Goal: Task Accomplishment & Management: Manage account settings

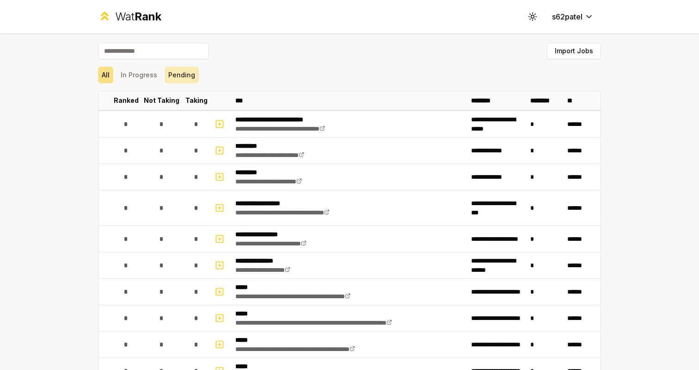
scroll to position [0, 0]
click at [175, 78] on button "Pending" at bounding box center [182, 75] width 34 height 17
click at [150, 73] on button "In Progress" at bounding box center [139, 75] width 44 height 17
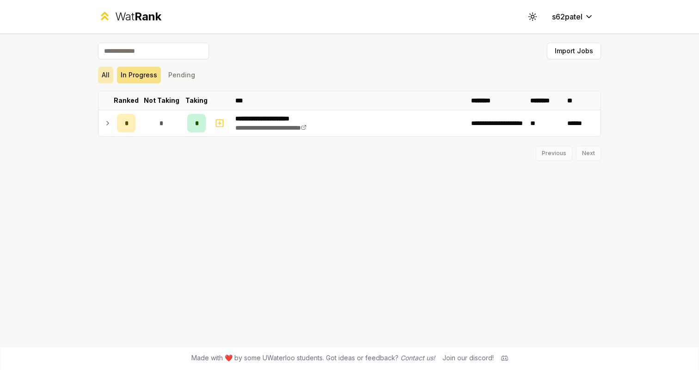
click at [100, 77] on button "All" at bounding box center [105, 75] width 15 height 17
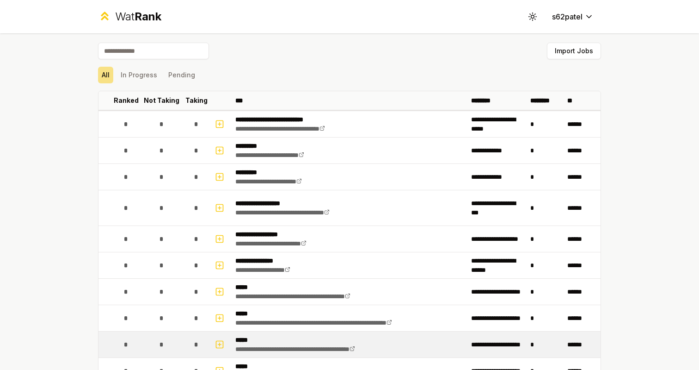
scroll to position [-2, 0]
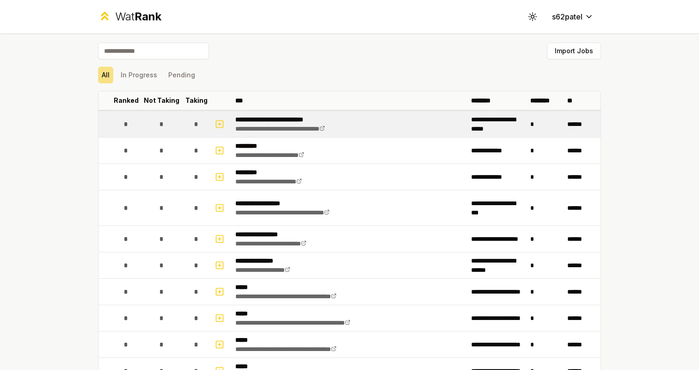
click at [129, 121] on div "*" at bounding box center [126, 124] width 18 height 18
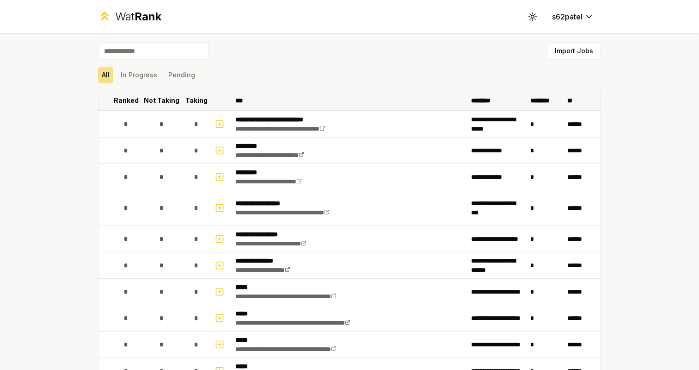
click at [170, 99] on p "Not Taking" at bounding box center [162, 100] width 36 height 9
click at [159, 97] on p "Not Taking" at bounding box center [157, 100] width 28 height 18
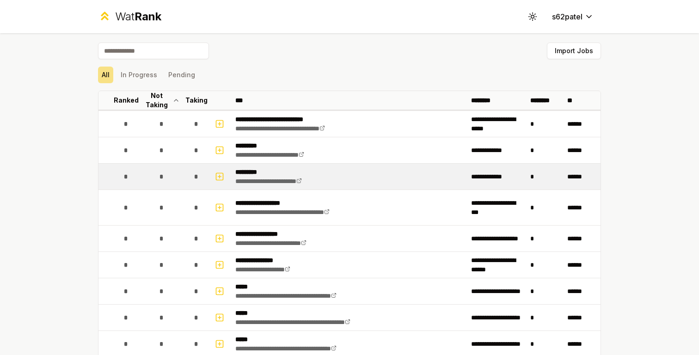
scroll to position [594, 0]
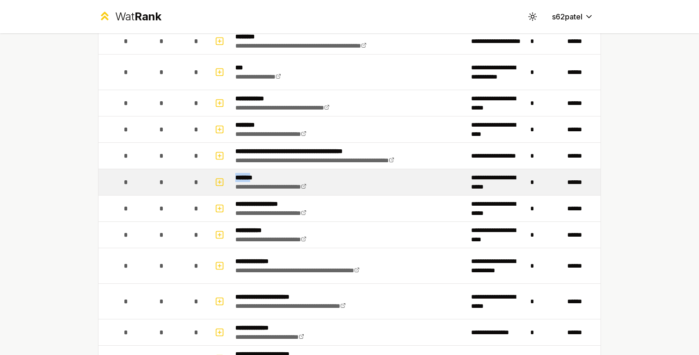
click at [126, 181] on span "*" at bounding box center [126, 182] width 4 height 9
click at [222, 178] on icon "button" at bounding box center [219, 182] width 9 height 11
select select
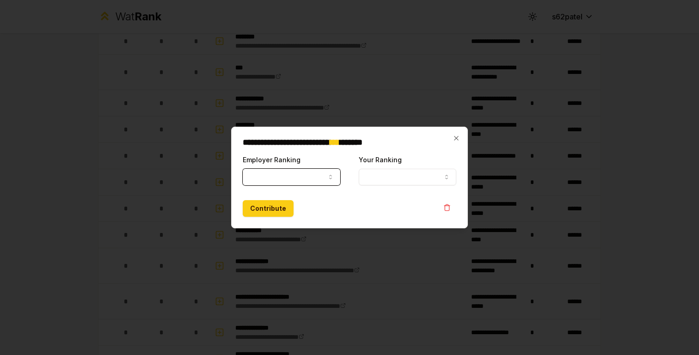
click at [268, 177] on button "Employer Ranking" at bounding box center [292, 177] width 98 height 17
click at [389, 175] on button "Your Ranking" at bounding box center [408, 177] width 98 height 17
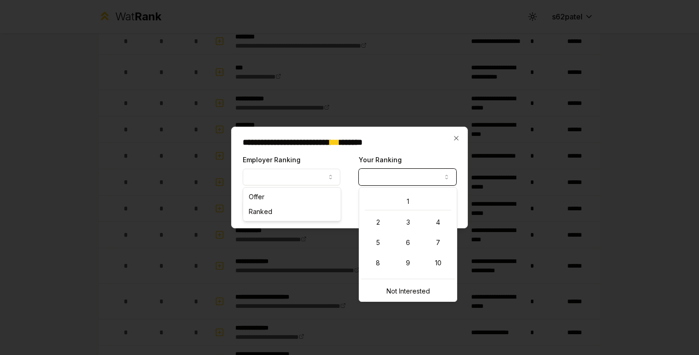
click at [415, 97] on div at bounding box center [349, 177] width 699 height 355
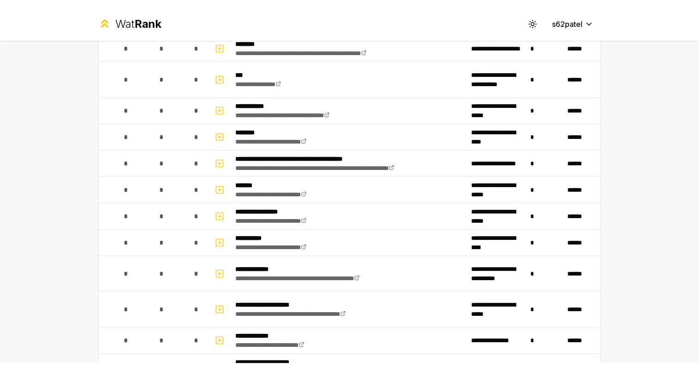
scroll to position [0, 0]
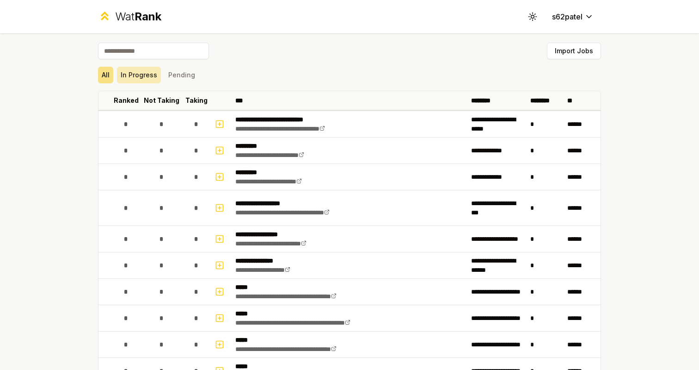
click at [139, 78] on button "In Progress" at bounding box center [139, 75] width 44 height 17
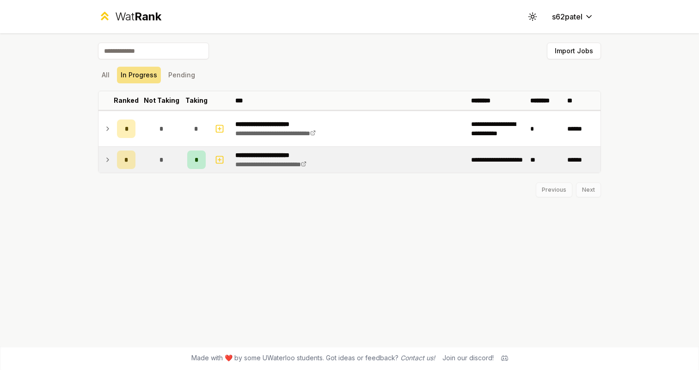
click at [124, 153] on div "*" at bounding box center [126, 159] width 18 height 18
click at [125, 154] on div "*" at bounding box center [126, 159] width 18 height 18
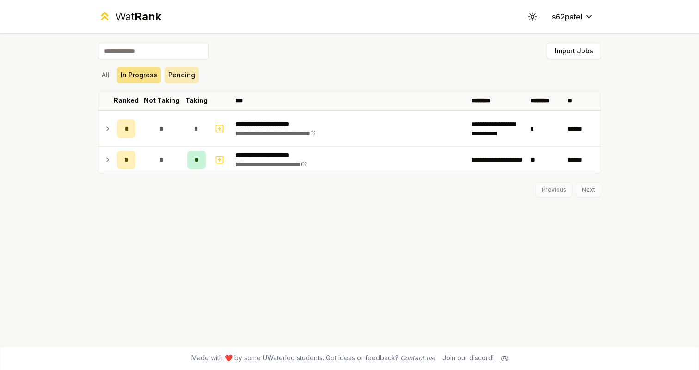
click at [191, 73] on button "Pending" at bounding box center [182, 75] width 34 height 17
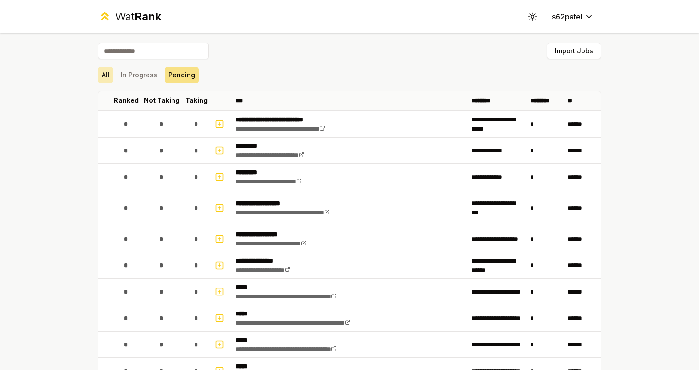
click at [113, 77] on button "All" at bounding box center [105, 75] width 15 height 17
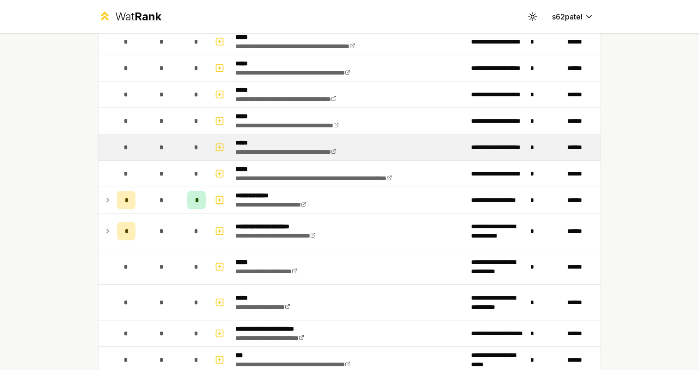
scroll to position [238, 0]
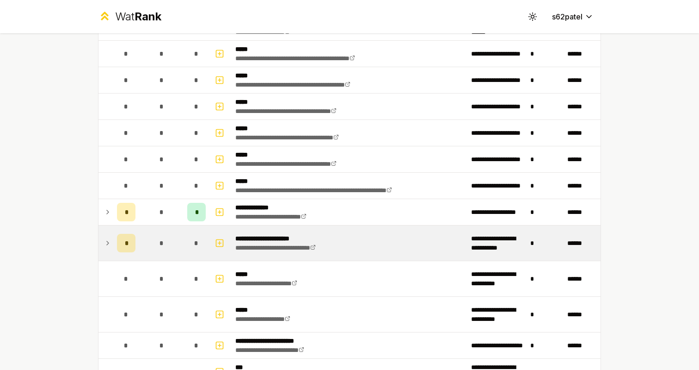
click at [110, 240] on icon at bounding box center [107, 242] width 7 height 11
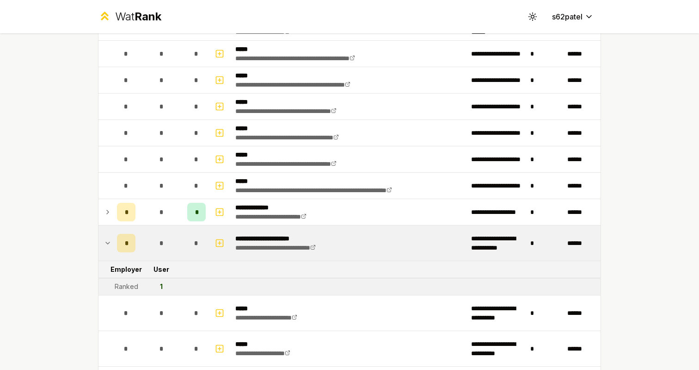
click at [110, 240] on icon at bounding box center [107, 242] width 7 height 11
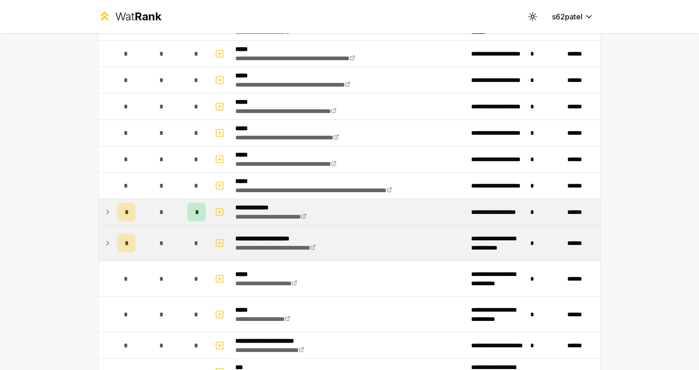
click at [111, 215] on td at bounding box center [106, 212] width 15 height 26
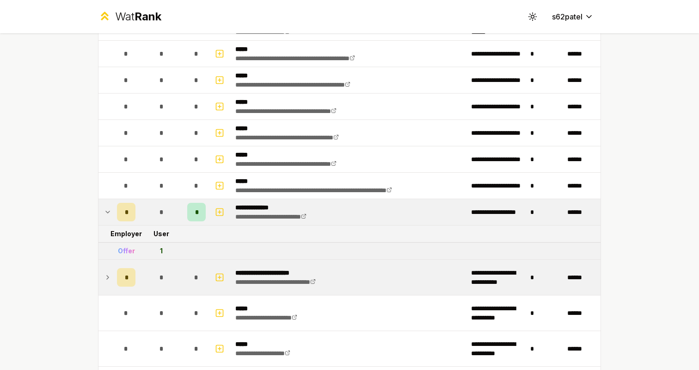
click at [111, 215] on td at bounding box center [106, 212] width 15 height 26
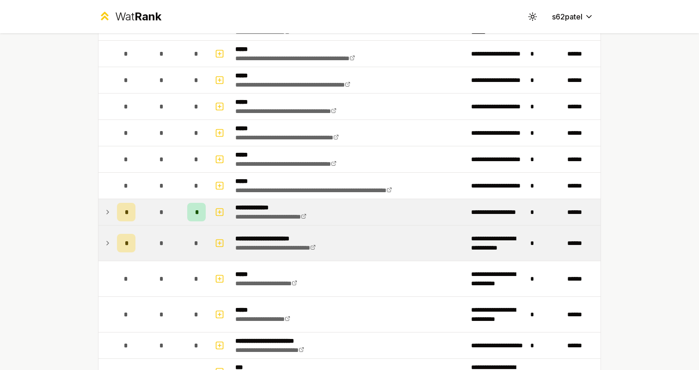
click at [111, 215] on td at bounding box center [106, 212] width 15 height 26
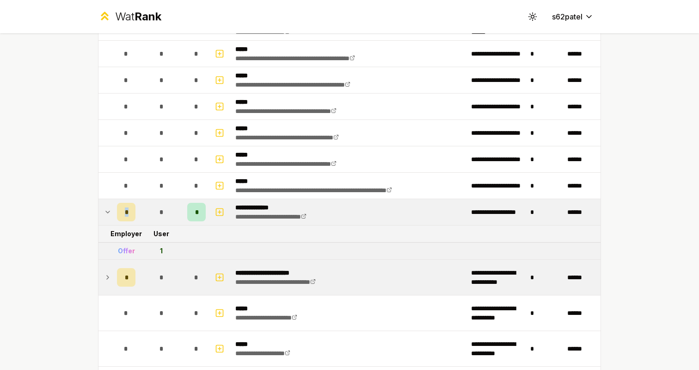
click at [111, 215] on td at bounding box center [106, 212] width 15 height 26
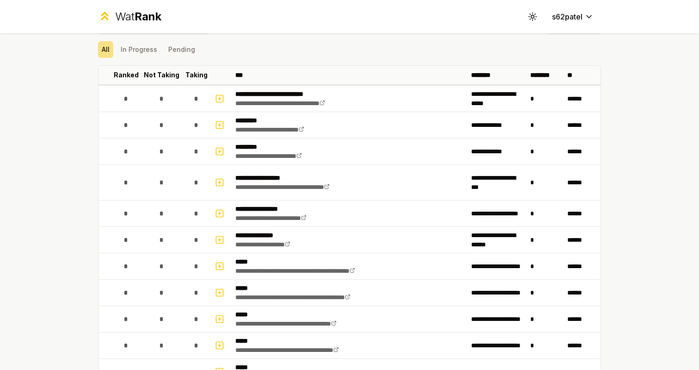
scroll to position [0, 0]
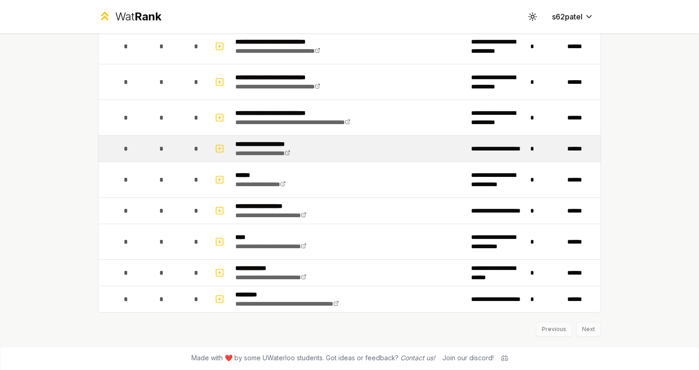
scroll to position [1000, 0]
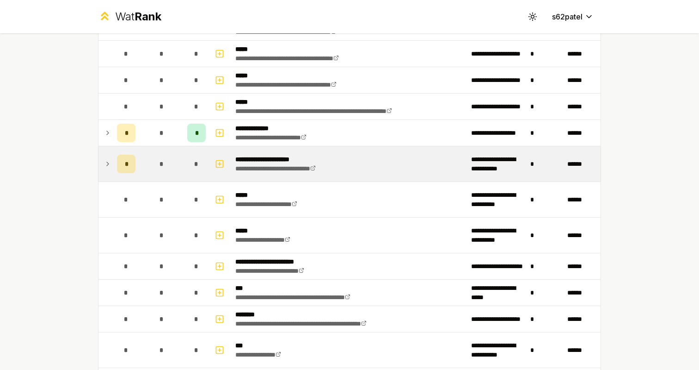
scroll to position [311, 0]
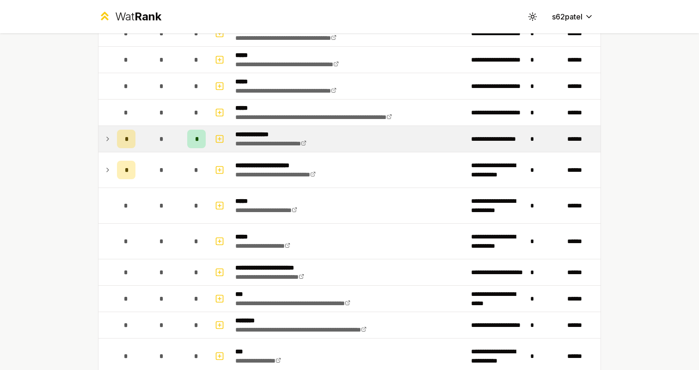
click at [157, 144] on div "*" at bounding box center [161, 138] width 18 height 18
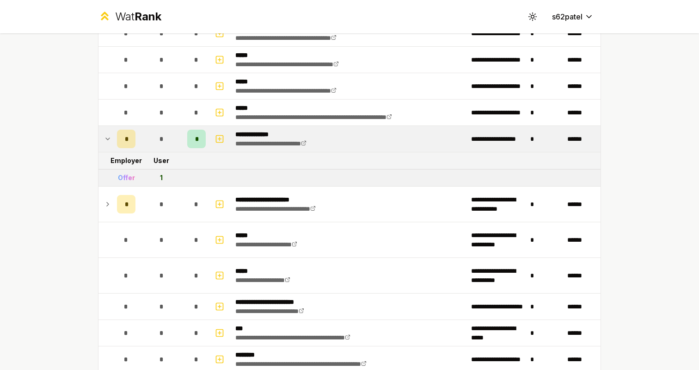
click at [157, 144] on div "*" at bounding box center [161, 138] width 18 height 18
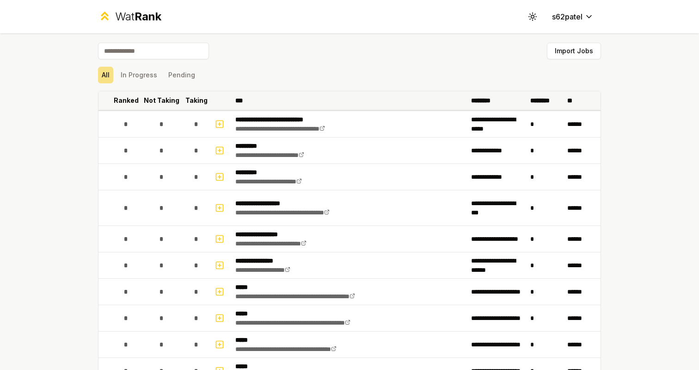
scroll to position [-9, 0]
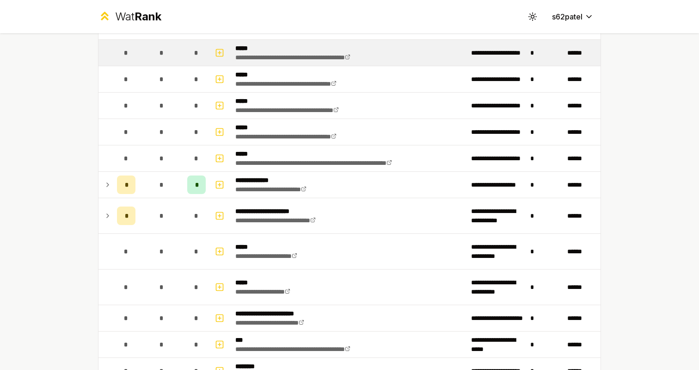
scroll to position [313, 0]
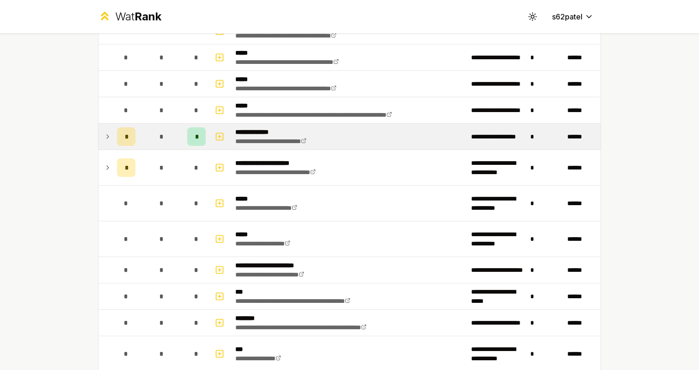
click at [144, 137] on td "*" at bounding box center [161, 136] width 44 height 26
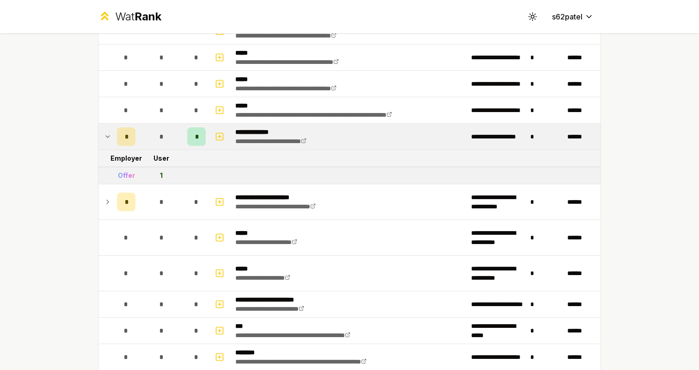
click at [144, 137] on td "*" at bounding box center [161, 136] width 44 height 26
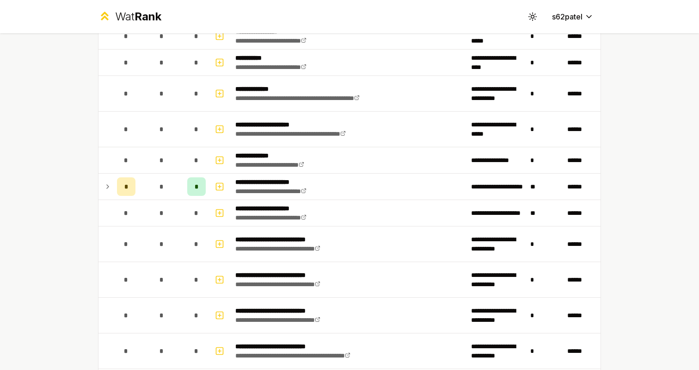
scroll to position [891, 0]
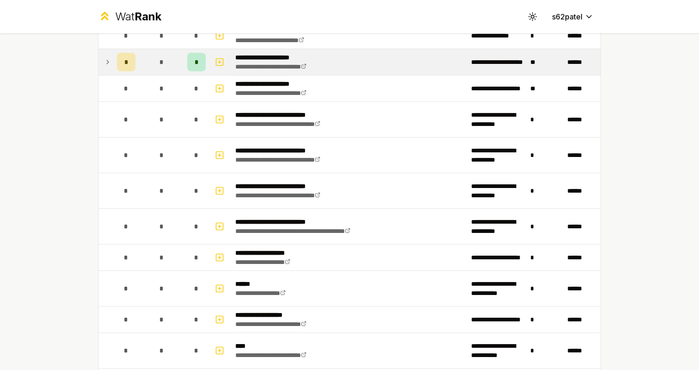
click at [174, 50] on td "*" at bounding box center [161, 62] width 44 height 26
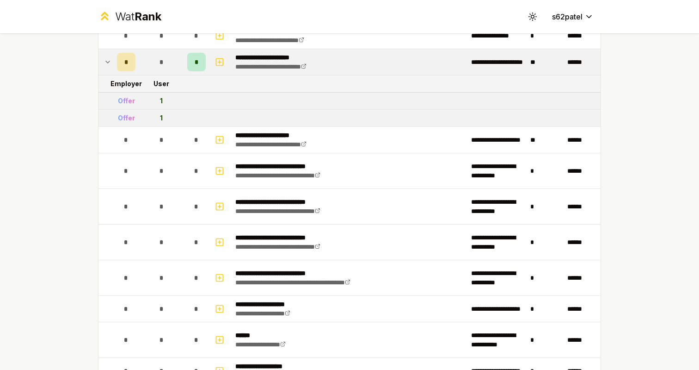
click at [169, 56] on div "*" at bounding box center [161, 62] width 18 height 18
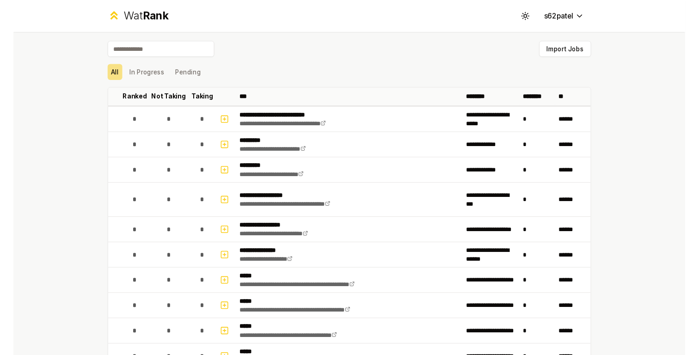
scroll to position [0, 0]
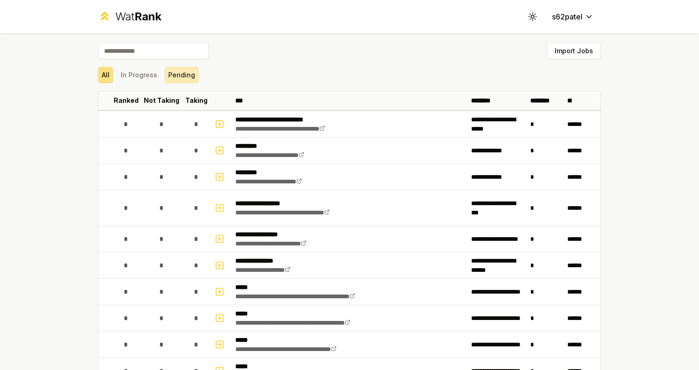
click at [166, 74] on button "Pending" at bounding box center [182, 75] width 34 height 17
click at [140, 74] on button "In Progress" at bounding box center [139, 75] width 44 height 17
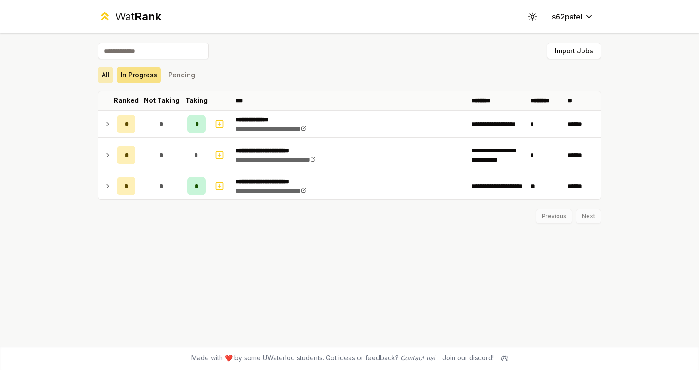
click at [103, 74] on button "All" at bounding box center [105, 75] width 15 height 17
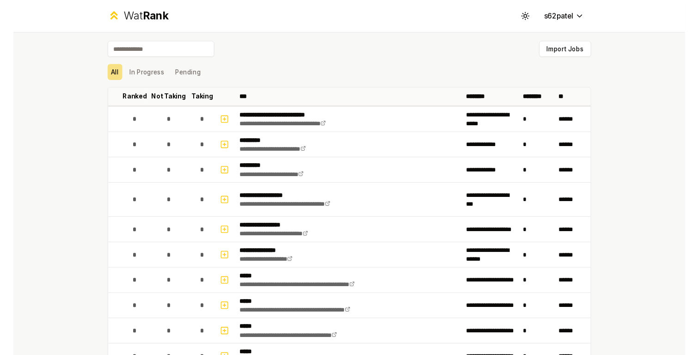
scroll to position [580, 0]
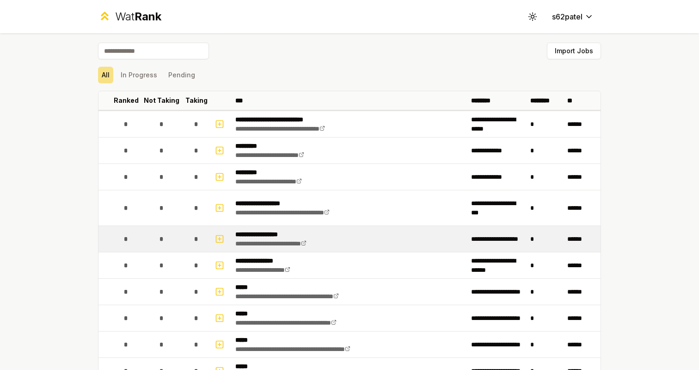
click at [149, 233] on td "*" at bounding box center [161, 239] width 44 height 26
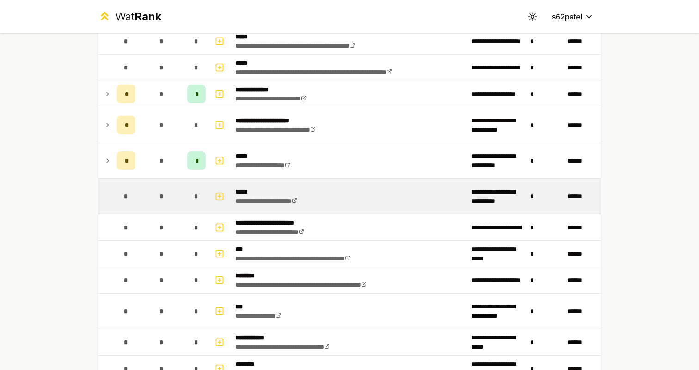
scroll to position [334, 0]
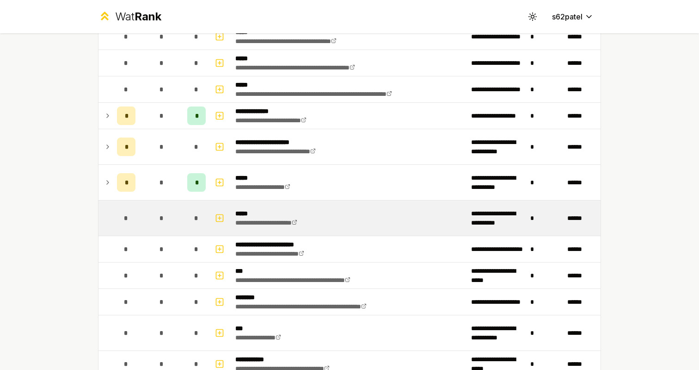
click at [161, 210] on div "*" at bounding box center [161, 218] width 18 height 18
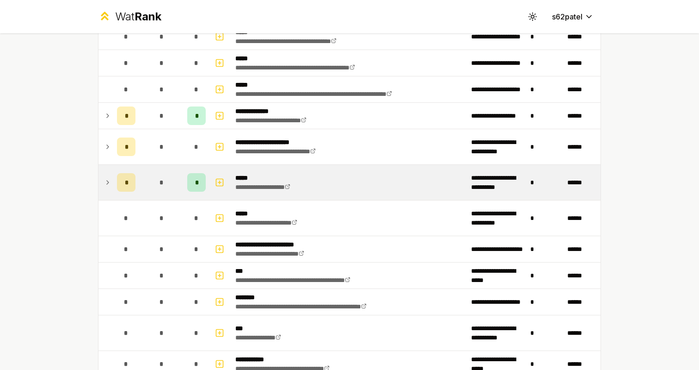
click at [161, 190] on div "*" at bounding box center [161, 182] width 18 height 18
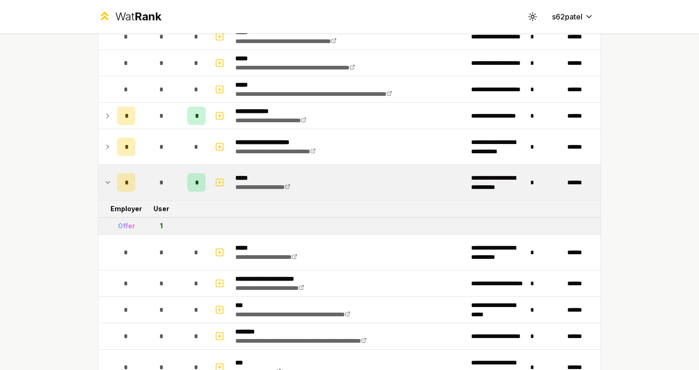
click at [161, 190] on div "*" at bounding box center [161, 182] width 18 height 18
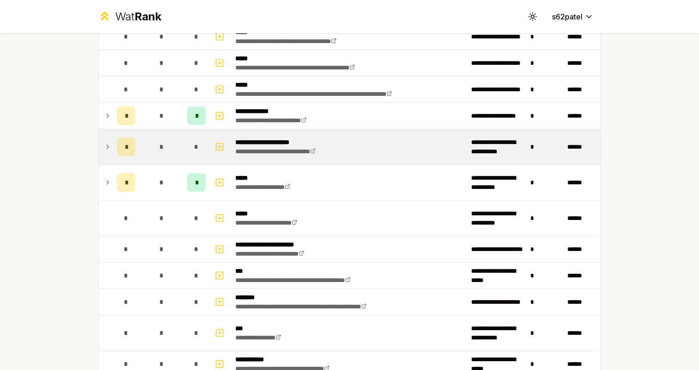
click at [164, 151] on div "*" at bounding box center [161, 146] width 18 height 18
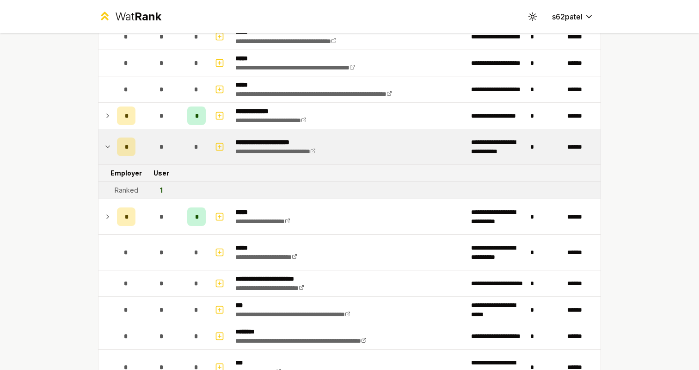
click at [164, 151] on div "*" at bounding box center [161, 146] width 18 height 18
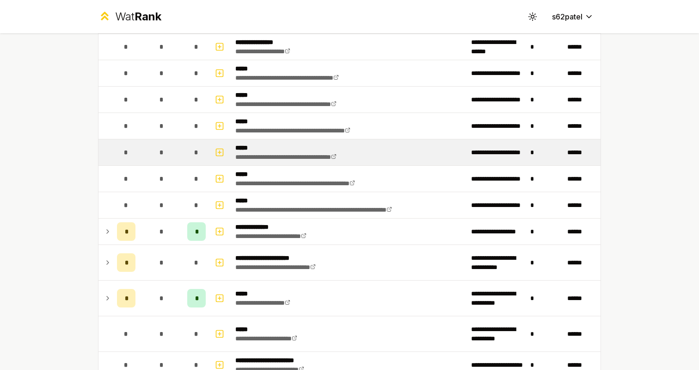
scroll to position [213, 0]
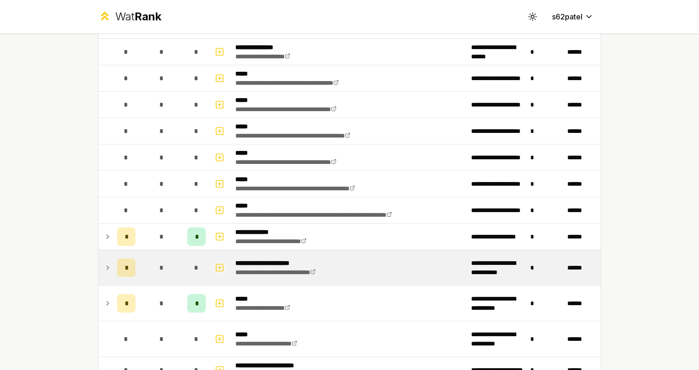
click at [222, 265] on icon "button" at bounding box center [219, 267] width 9 height 11
select select
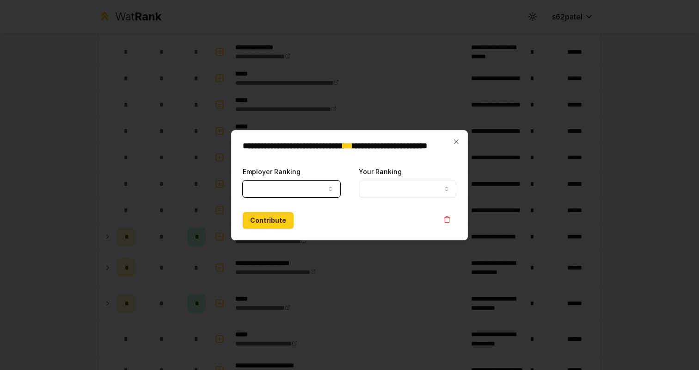
click at [375, 191] on button "Your Ranking" at bounding box center [408, 188] width 98 height 17
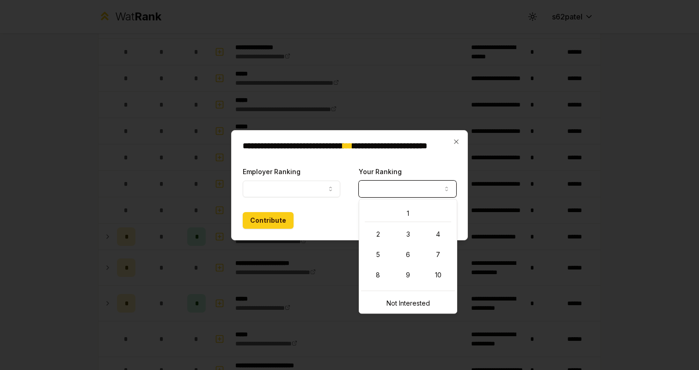
click at [327, 190] on icon "button" at bounding box center [330, 188] width 7 height 7
click at [18, 248] on div at bounding box center [349, 185] width 699 height 370
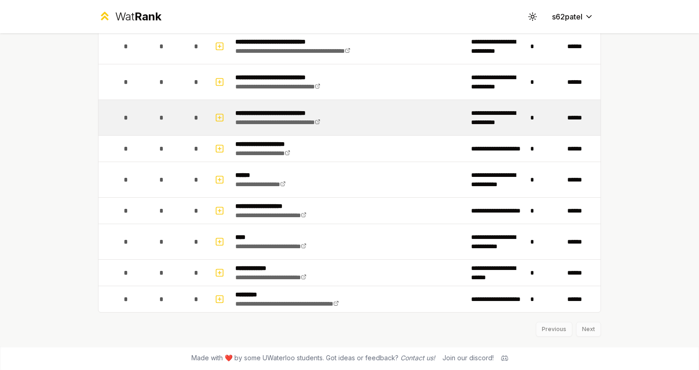
scroll to position [1000, 0]
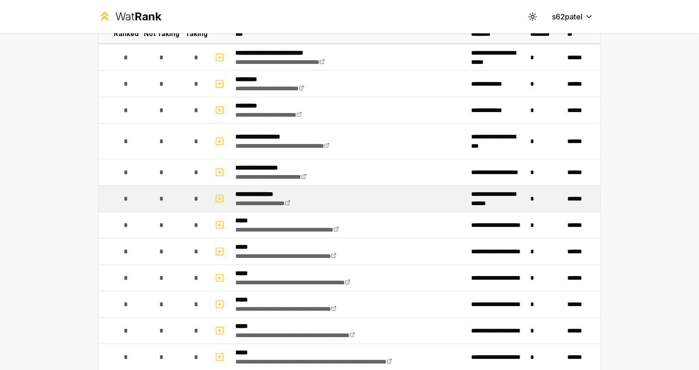
scroll to position [66, 0]
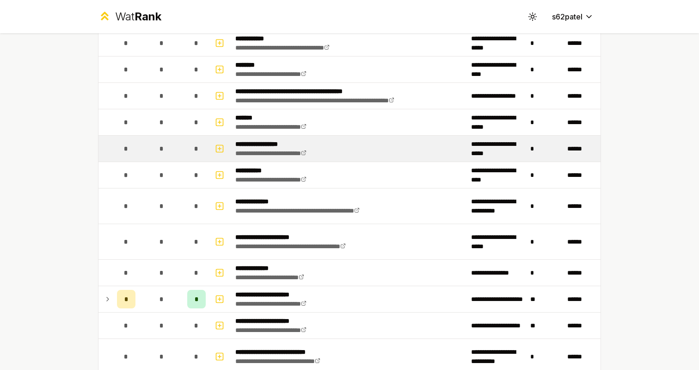
scroll to position [655, 0]
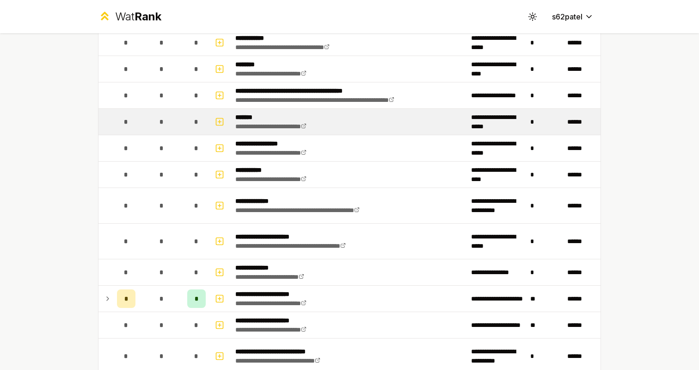
click at [401, 123] on td "**********" at bounding box center [350, 122] width 236 height 26
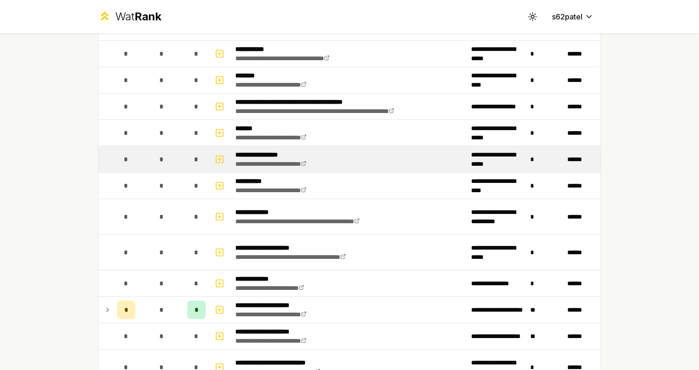
scroll to position [646, 0]
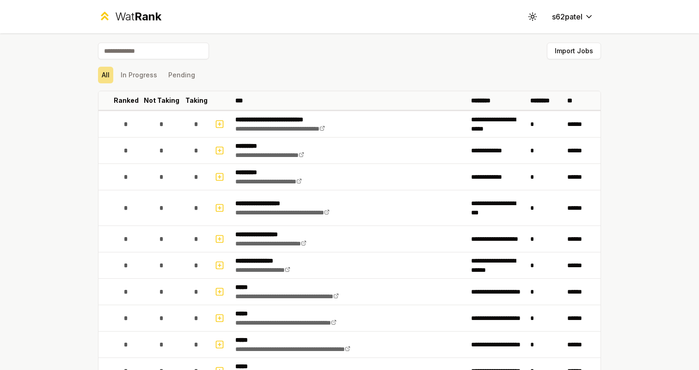
scroll to position [443, 0]
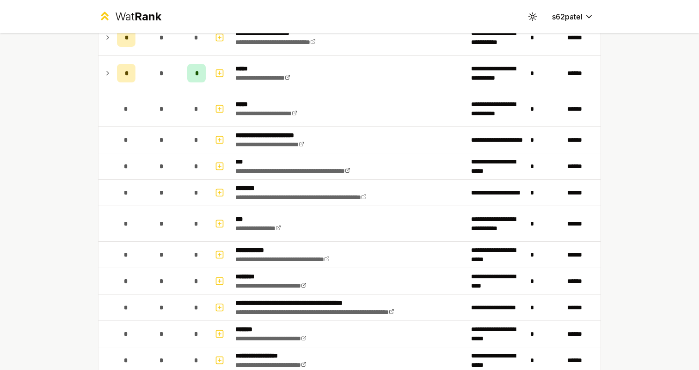
click at [672, 65] on div "**********" at bounding box center [349, 185] width 699 height 370
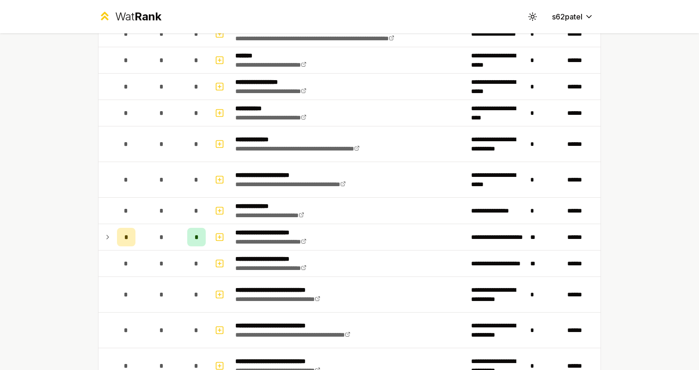
scroll to position [722, 0]
